Goal: Task Accomplishment & Management: Use online tool/utility

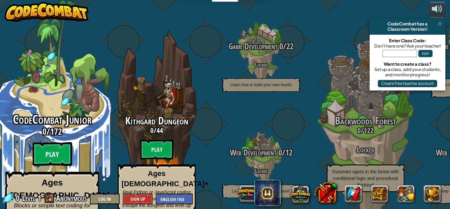
click at [54, 142] on btn "Play" at bounding box center [53, 154] width 40 height 24
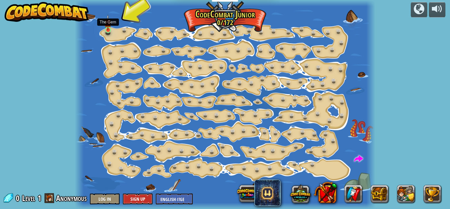
click at [110, 28] on img at bounding box center [108, 23] width 7 height 16
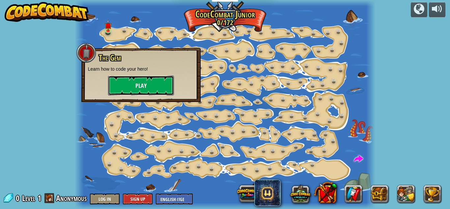
click at [143, 85] on button "Play" at bounding box center [141, 86] width 66 height 20
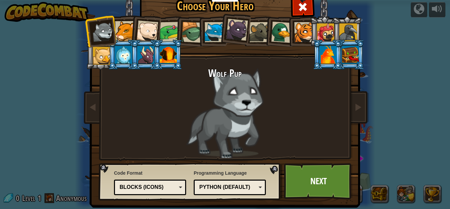
click at [240, 191] on div "Python (Default)" at bounding box center [230, 187] width 64 height 10
click at [217, 173] on div "Programming Language Python (Default) JavaScript Lua C++ Java (Experimental) Py…" at bounding box center [230, 182] width 72 height 29
click at [132, 189] on div "Blocks (Icons)" at bounding box center [148, 187] width 57 height 8
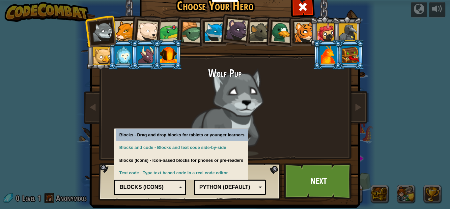
click at [132, 189] on div "Blocks (Icons)" at bounding box center [148, 187] width 57 height 8
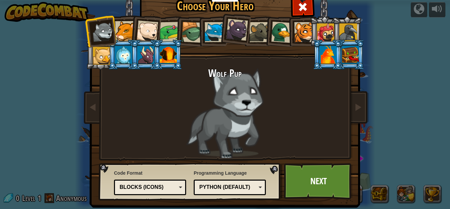
click at [174, 62] on div at bounding box center [168, 55] width 17 height 18
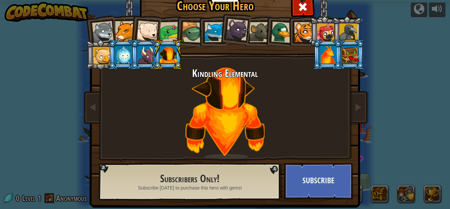
click at [102, 57] on div at bounding box center [102, 56] width 18 height 18
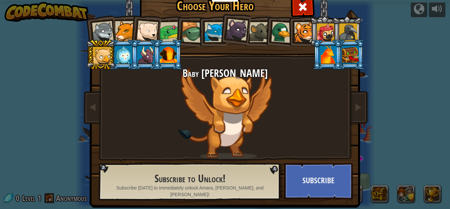
click at [179, 58] on li at bounding box center [168, 55] width 30 height 30
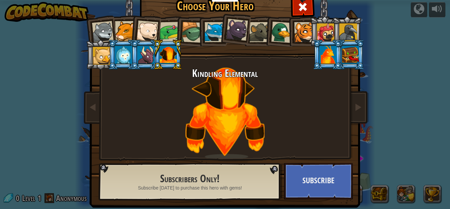
click at [96, 55] on div at bounding box center [102, 56] width 18 height 18
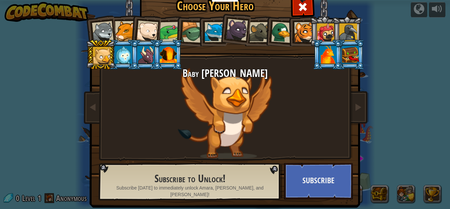
click at [100, 40] on li at bounding box center [101, 55] width 30 height 30
click at [105, 34] on div at bounding box center [103, 32] width 22 height 22
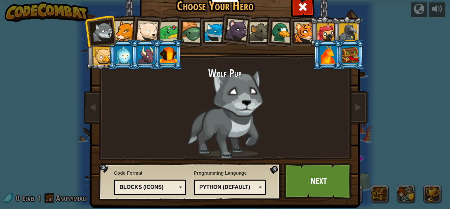
click at [347, 29] on div at bounding box center [349, 32] width 18 height 18
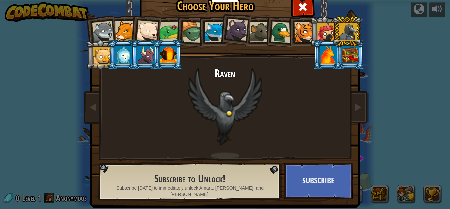
click at [264, 27] on div at bounding box center [260, 32] width 20 height 20
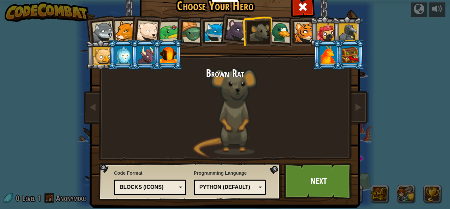
click at [232, 30] on div at bounding box center [237, 30] width 22 height 22
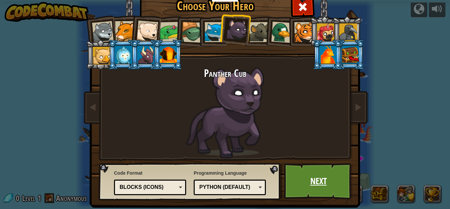
click at [316, 178] on link "Next" at bounding box center [318, 181] width 69 height 36
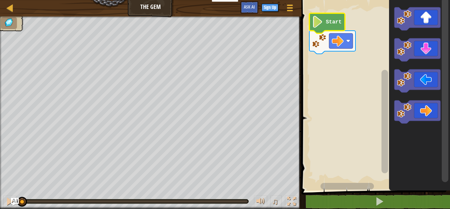
click at [323, 23] on image "Blockly Workspace" at bounding box center [317, 22] width 11 height 12
click at [316, 22] on image "Blockly Workspace" at bounding box center [317, 22] width 11 height 12
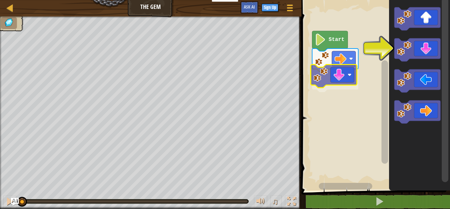
click at [328, 80] on div "Start" at bounding box center [375, 94] width 151 height 194
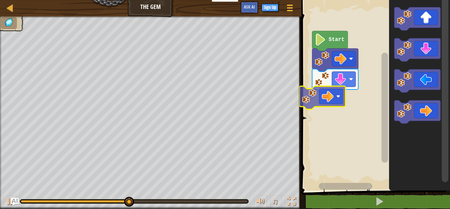
click at [336, 101] on div "Start" at bounding box center [375, 94] width 151 height 194
